Goal: Navigation & Orientation: Find specific page/section

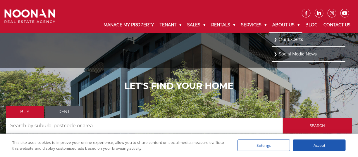
click at [276, 25] on link "About Us" at bounding box center [285, 25] width 33 height 15
click at [282, 40] on link "Our Experts" at bounding box center [309, 39] width 70 height 8
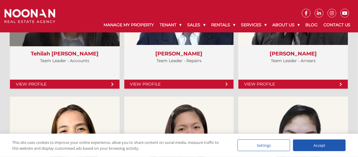
scroll to position [1375, 0]
